Goal: Navigation & Orientation: Find specific page/section

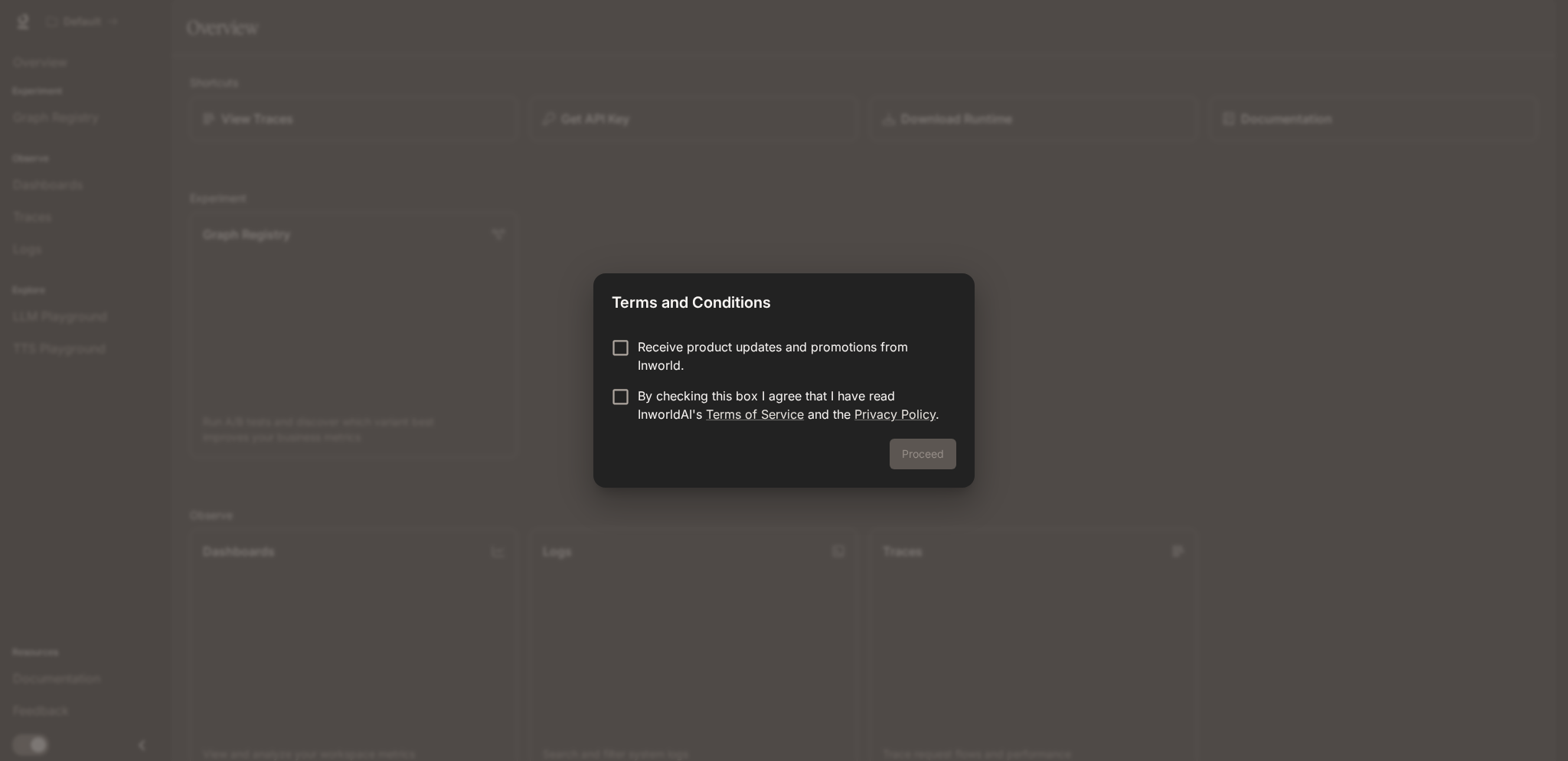
click at [834, 354] on p "Receive product updates and promotions from Inworld." at bounding box center [790, 356] width 306 height 36
click at [828, 403] on p "By checking this box I agree that I have read InworldAI's Terms of Service and …" at bounding box center [790, 405] width 306 height 36
click at [923, 457] on button "Proceed" at bounding box center [923, 453] width 67 height 30
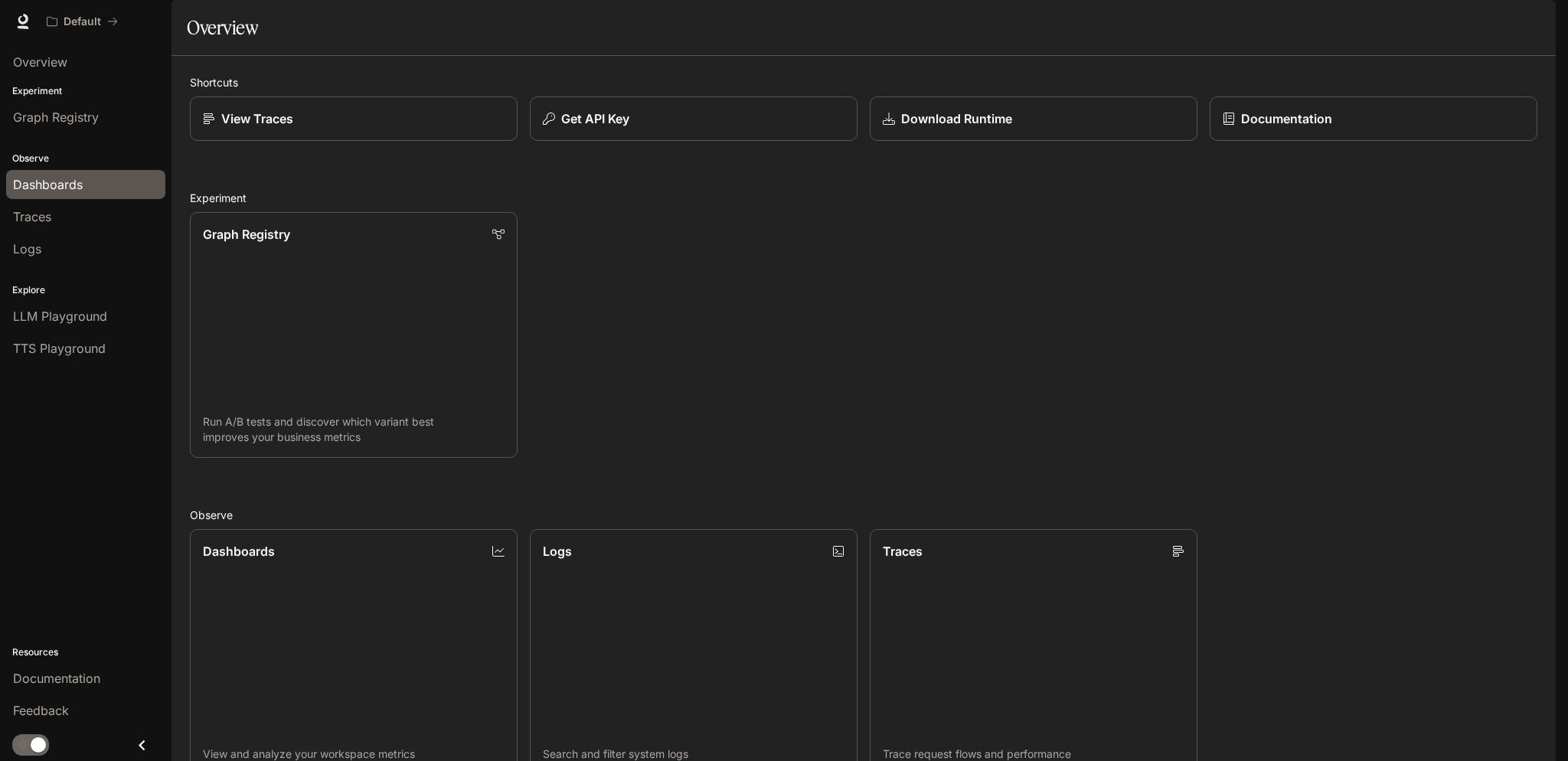
click at [50, 192] on span "Dashboards" at bounding box center [48, 184] width 69 height 18
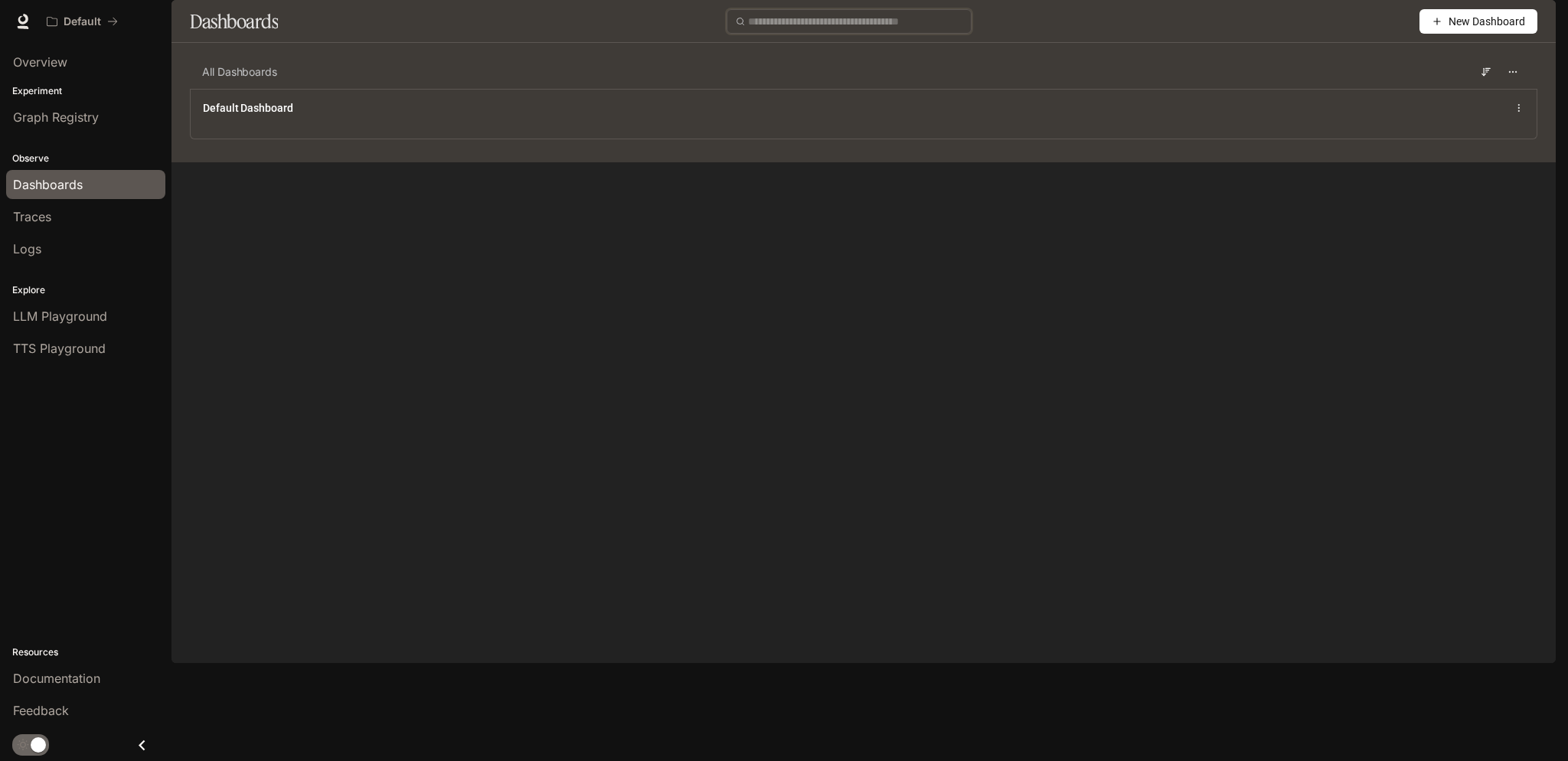
click at [891, 29] on input "text" at bounding box center [854, 21] width 214 height 16
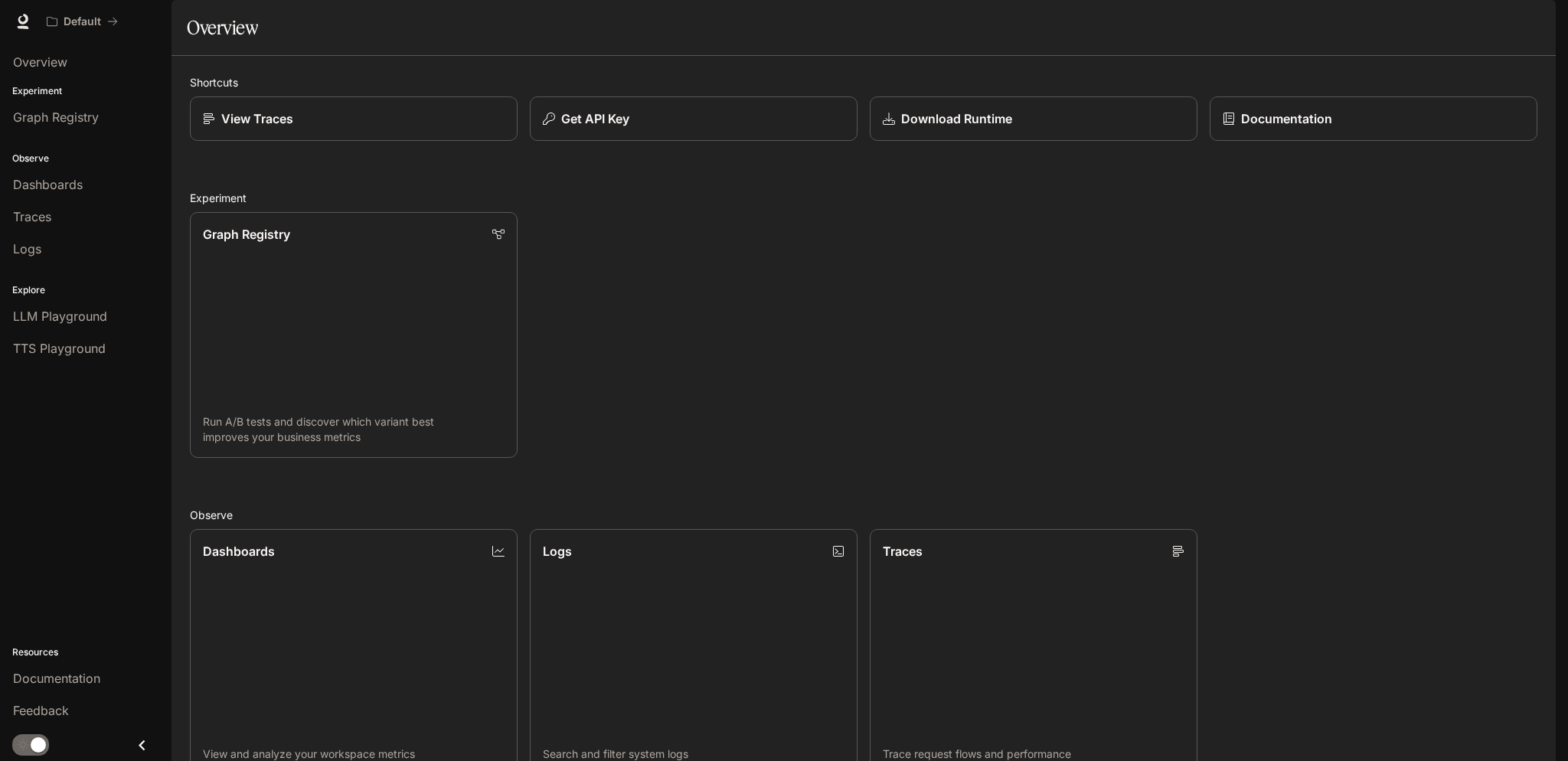
click at [26, 753] on span "main menu drawer" at bounding box center [30, 745] width 36 height 22
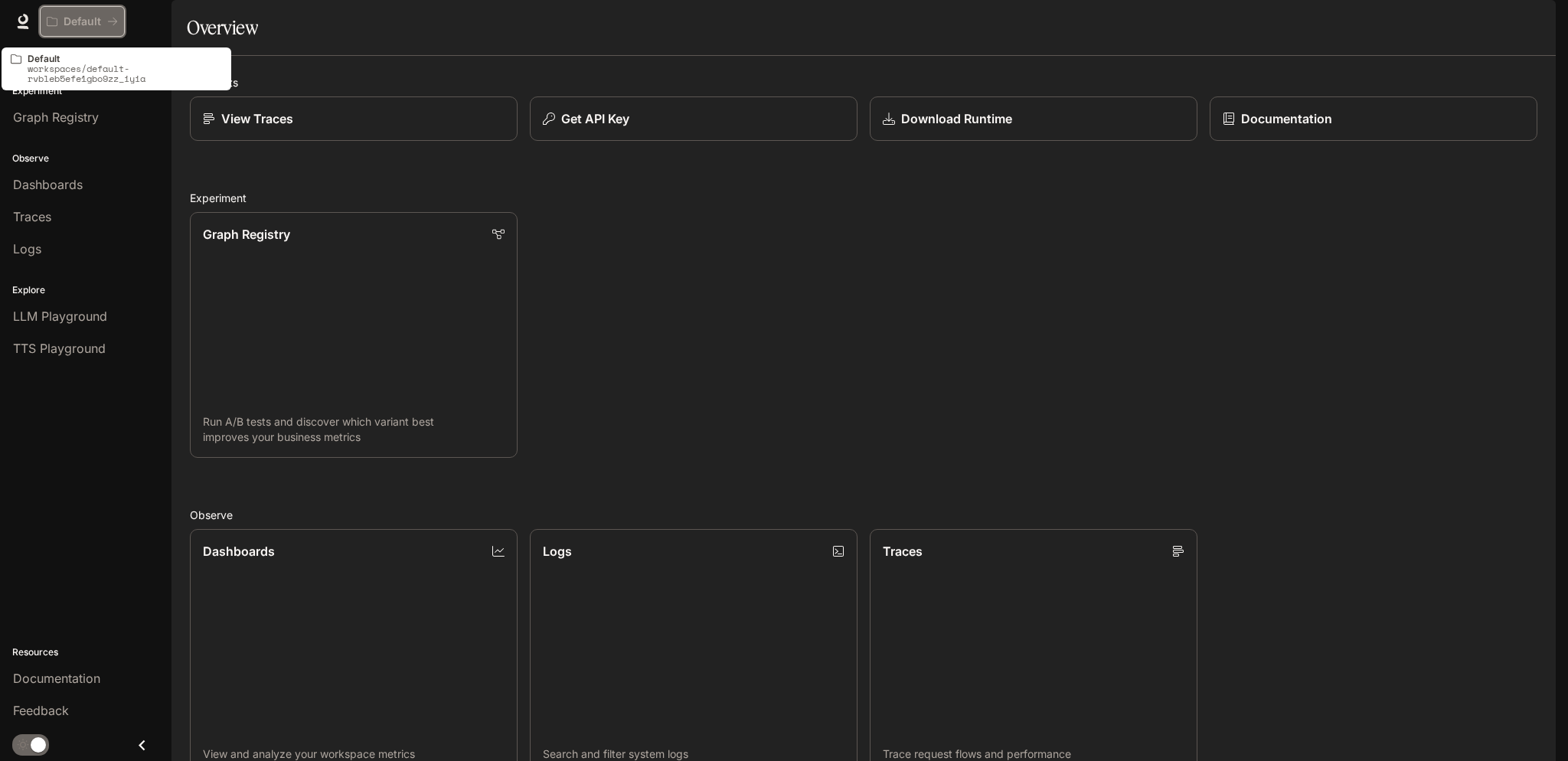
click at [49, 24] on icon "All workspaces" at bounding box center [52, 22] width 10 height 10
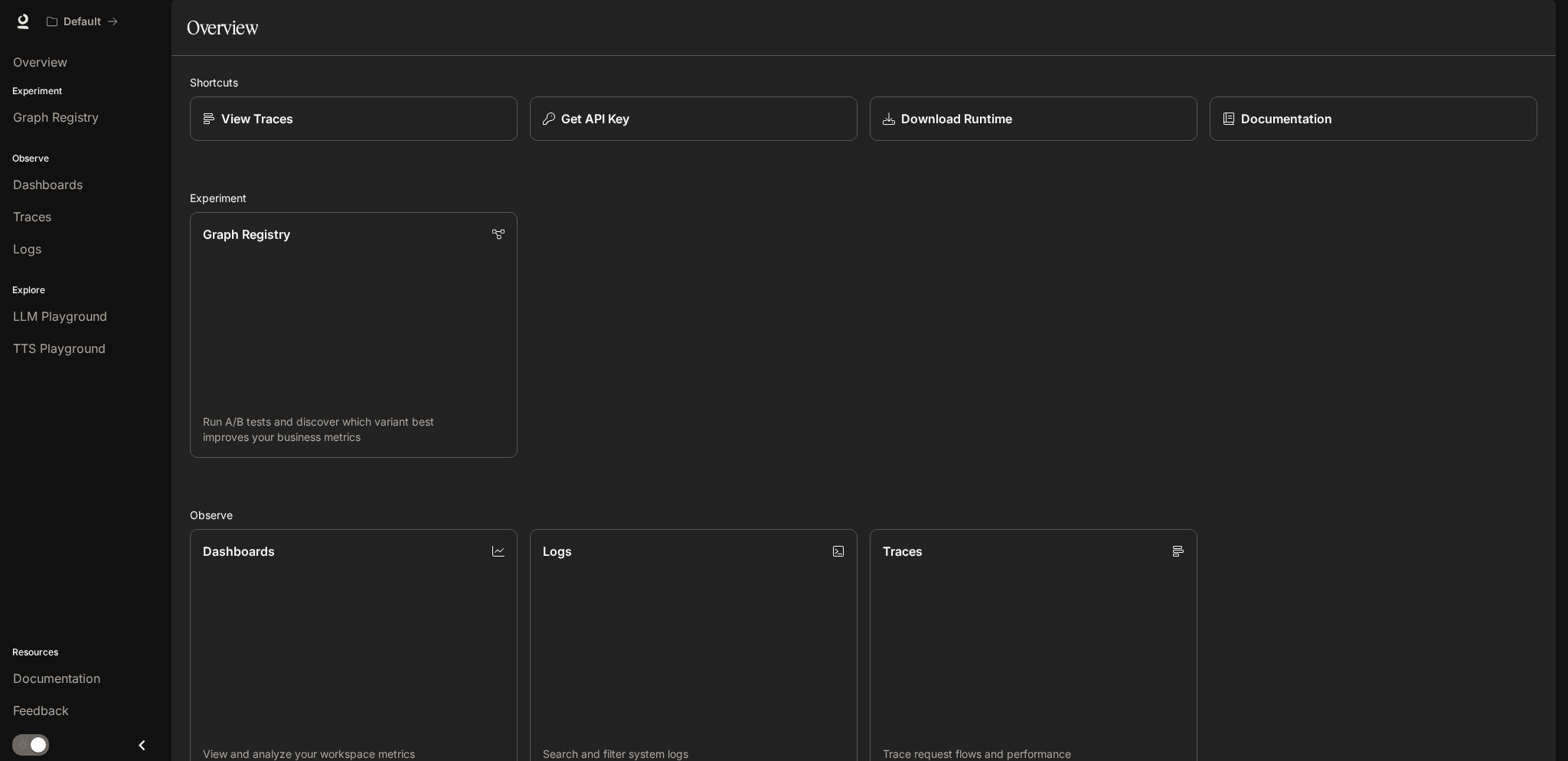
click at [647, 42] on div "Overview" at bounding box center [864, 27] width 1353 height 30
